Goal: Find specific page/section: Find specific page/section

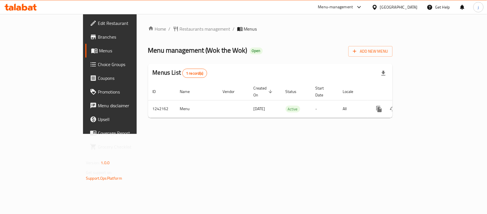
click at [380, 7] on div at bounding box center [376, 7] width 8 height 6
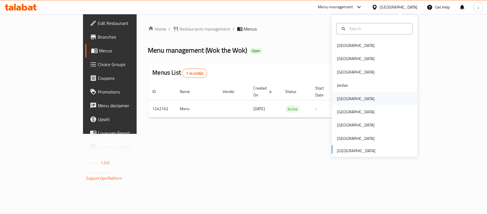
click at [344, 97] on div "Kuwait" at bounding box center [356, 98] width 47 height 13
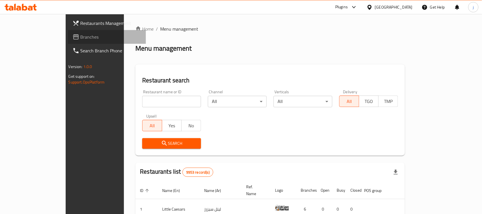
click at [68, 41] on link "Branches" at bounding box center [107, 37] width 78 height 14
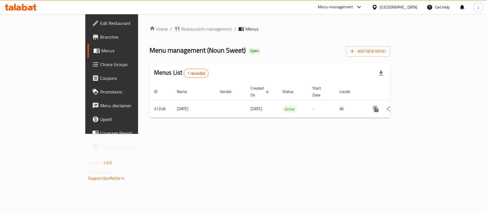
click at [258, 134] on div "Home / Restaurants management / Menus Menu management ( Noun Sweet ) Open Add N…" at bounding box center [270, 74] width 264 height 120
drag, startPoint x: 407, startPoint y: 6, endPoint x: 407, endPoint y: 11, distance: 5.1
click at [407, 6] on div "Kuwait" at bounding box center [399, 7] width 38 height 6
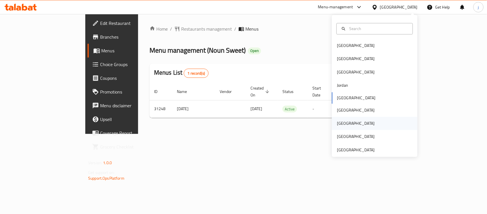
click at [350, 118] on div "[GEOGRAPHIC_DATA]" at bounding box center [375, 123] width 86 height 13
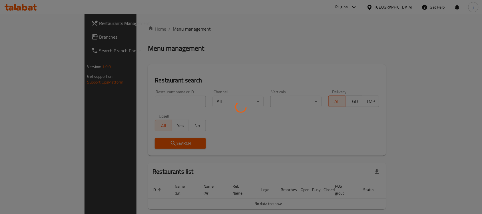
click at [50, 36] on div at bounding box center [241, 107] width 482 height 214
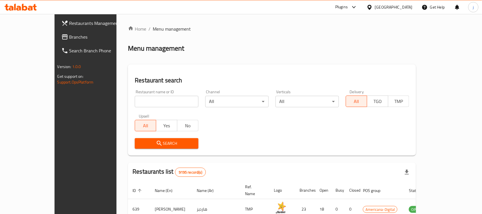
click at [69, 36] on span "Branches" at bounding box center [99, 36] width 61 height 7
